Goal: Task Accomplishment & Management: Use online tool/utility

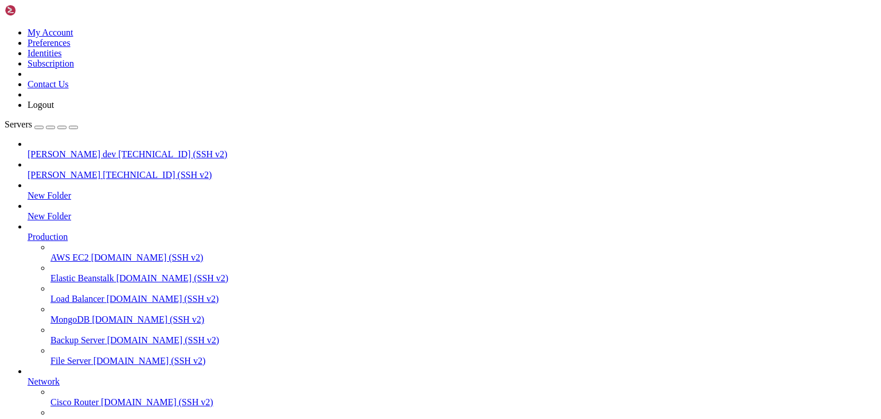
drag, startPoint x: 205, startPoint y: 1068, endPoint x: 315, endPoint y: 1116, distance: 119.7
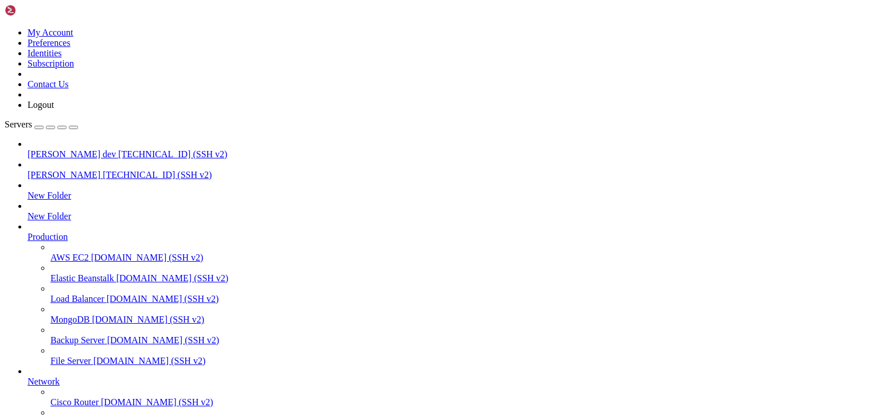
click at [67, 170] on span "[PERSON_NAME]" at bounding box center [64, 175] width 73 height 10
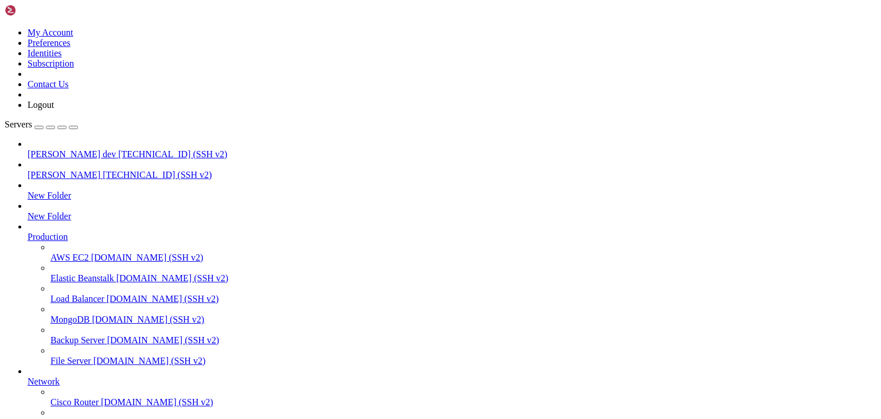
click at [55, 149] on span "[PERSON_NAME] dev" at bounding box center [72, 154] width 88 height 10
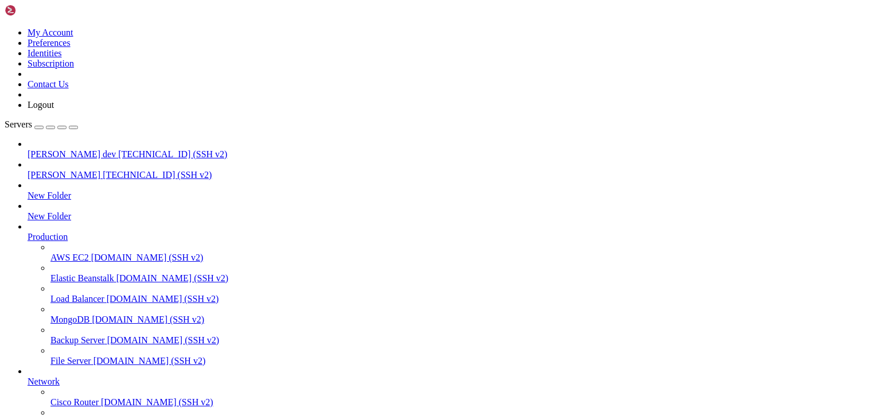
click at [62, 170] on span "[PERSON_NAME]" at bounding box center [64, 175] width 73 height 10
